Goal: Register for event/course

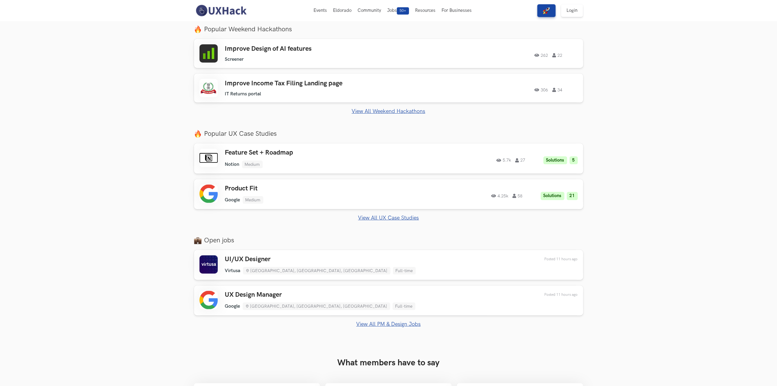
scroll to position [61, 0]
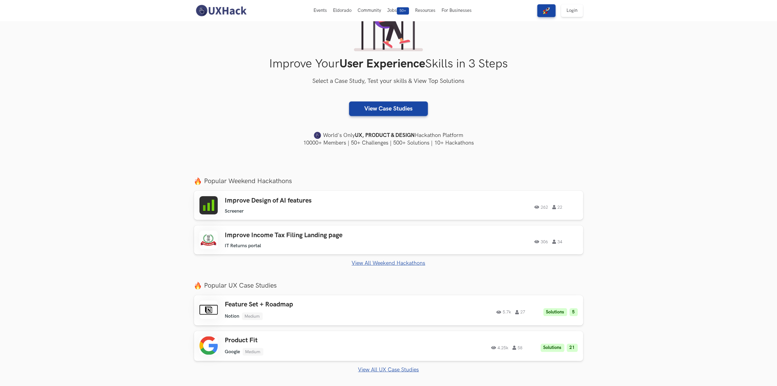
click at [392, 263] on link "View All Weekend Hackathons" at bounding box center [388, 263] width 389 height 6
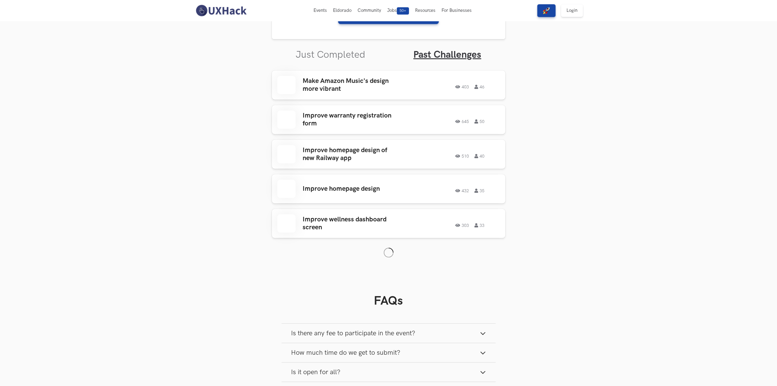
scroll to position [173, 0]
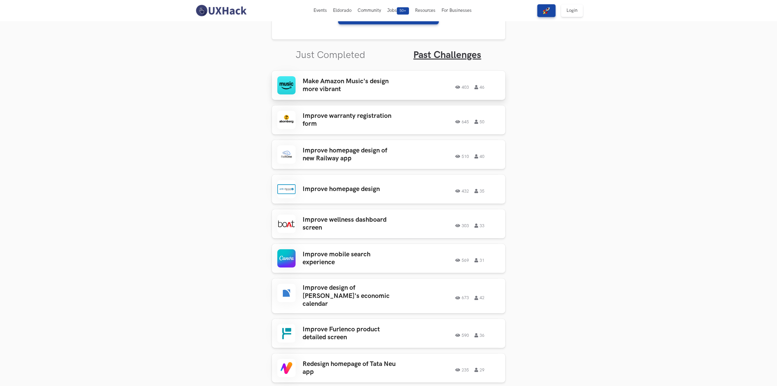
click at [352, 90] on h3 "Make Amazon Music's design more vibrant" at bounding box center [350, 86] width 95 height 16
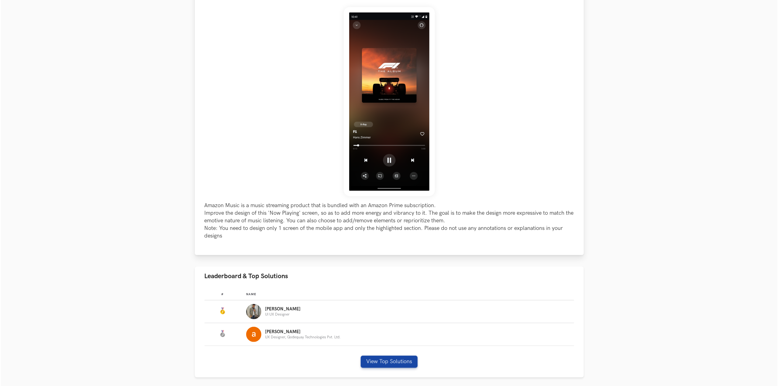
scroll to position [152, 0]
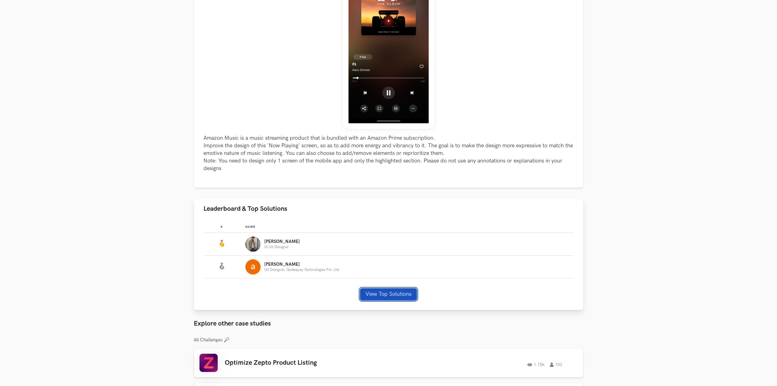
click at [405, 296] on button "View Top Solutions" at bounding box center [388, 295] width 57 height 12
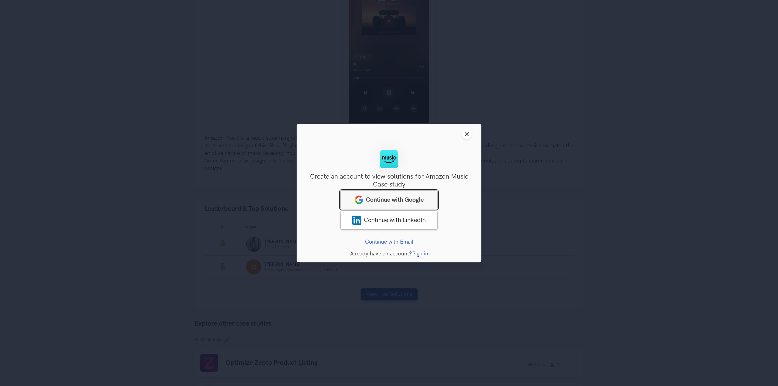
click at [420, 202] on span "Continue with Google" at bounding box center [395, 199] width 58 height 7
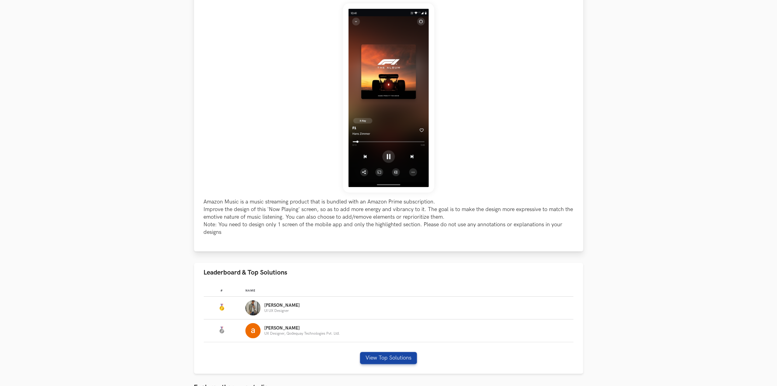
scroll to position [152, 0]
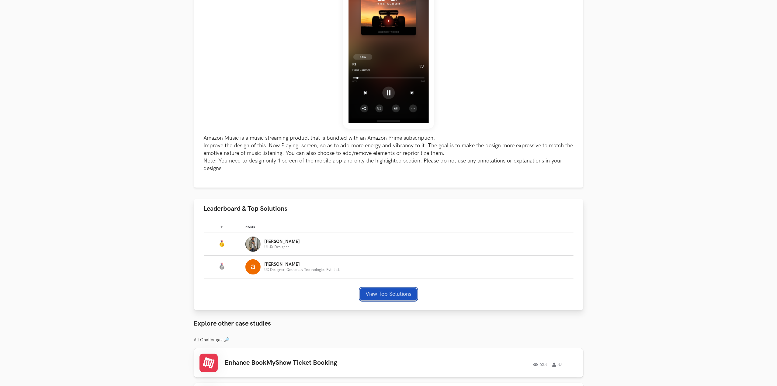
click at [388, 295] on button "View Top Solutions" at bounding box center [388, 295] width 57 height 12
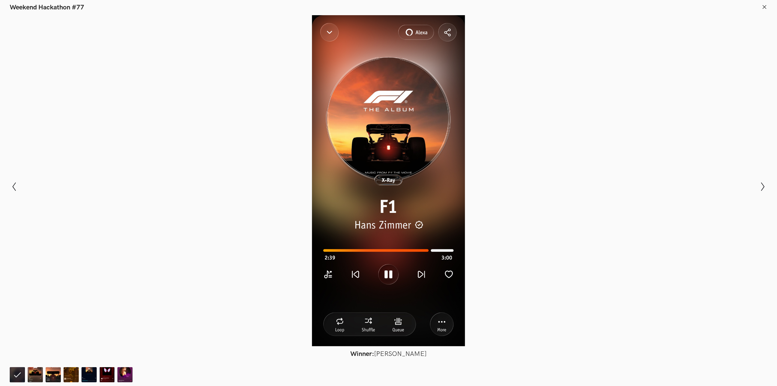
drag, startPoint x: 382, startPoint y: 181, endPoint x: 387, endPoint y: 199, distance: 18.9
click at [386, 198] on div at bounding box center [388, 180] width 732 height 331
